Goal: Task Accomplishment & Management: Use online tool/utility

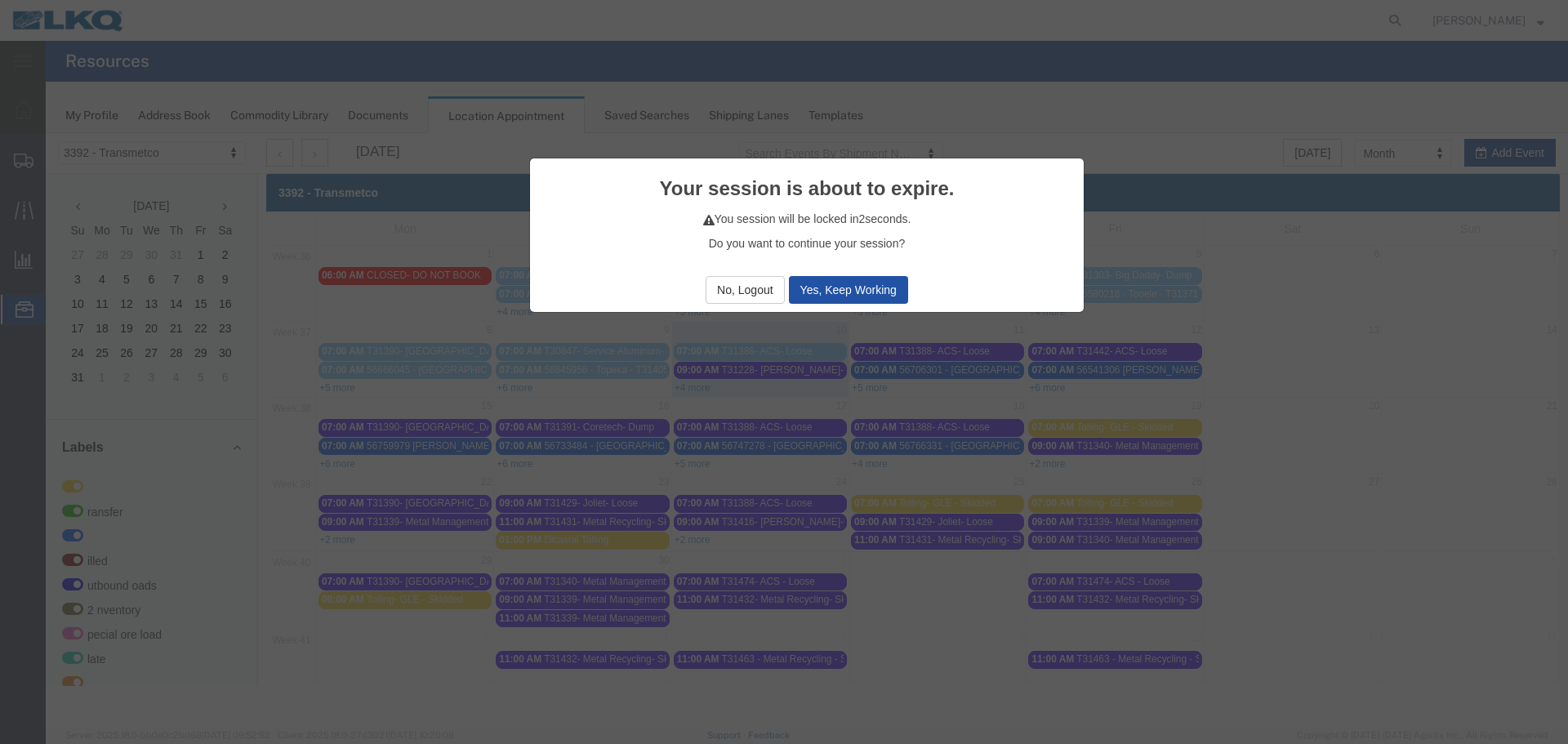
click at [817, 295] on button "Yes, Keep Working" at bounding box center [848, 290] width 120 height 28
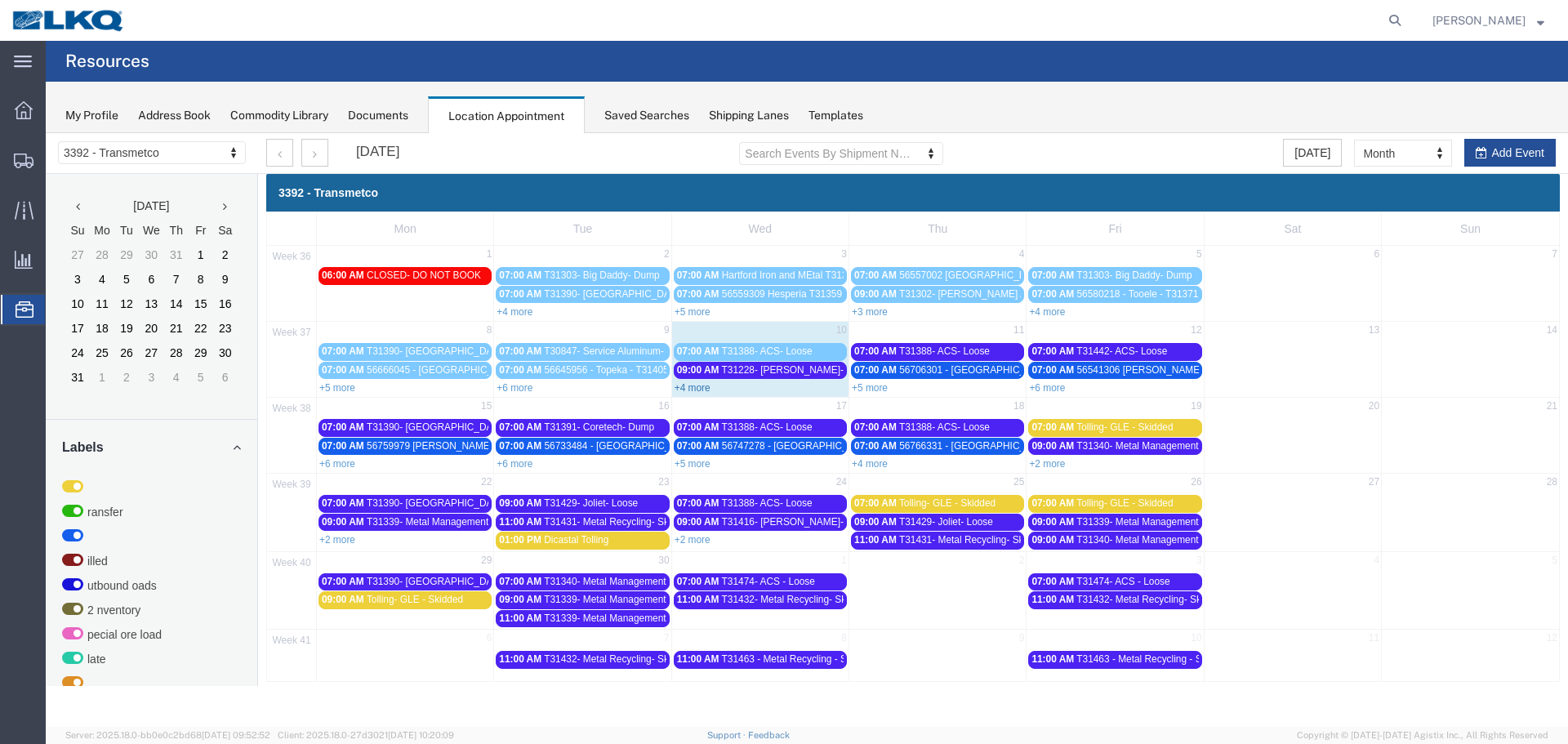
click at [707, 389] on link "+4 more" at bounding box center [692, 388] width 36 height 11
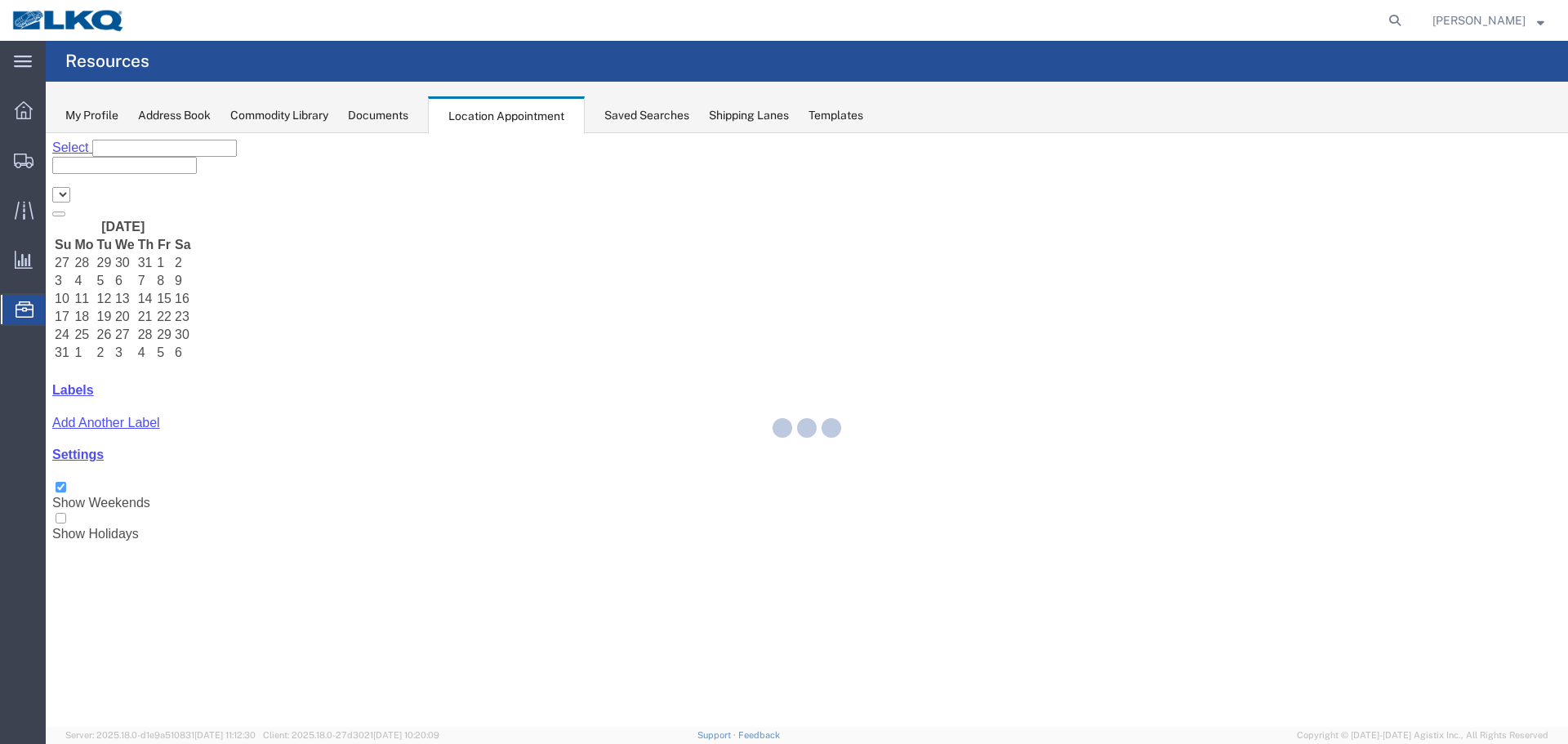
select select "28018"
